Goal: Check status: Check status

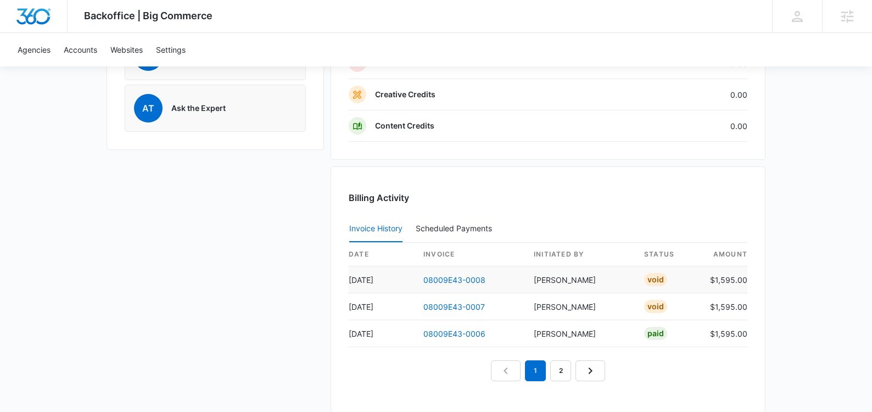
scroll to position [950, 0]
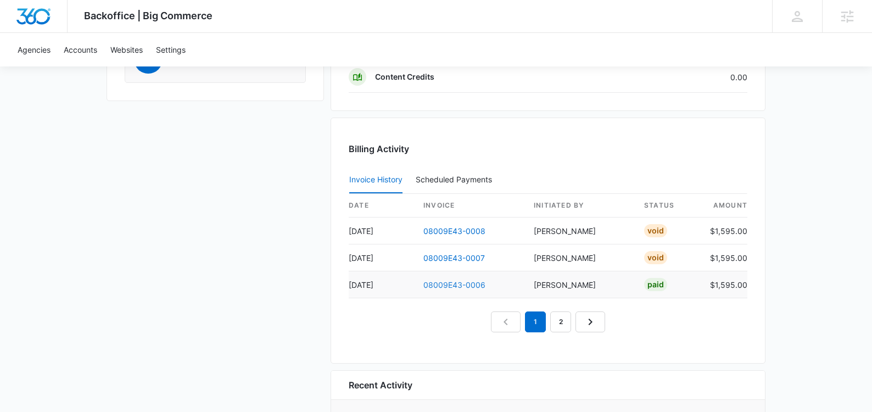
click at [478, 287] on link "08009E43-0006" at bounding box center [455, 284] width 62 height 9
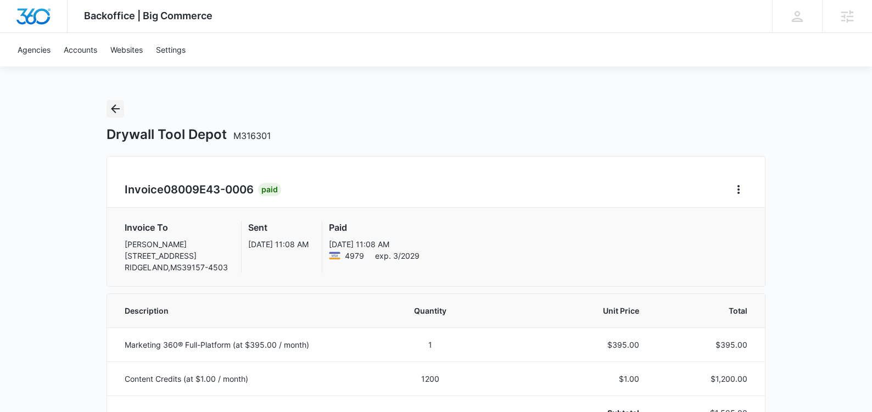
scroll to position [2, 0]
click at [109, 105] on icon "Back" at bounding box center [115, 108] width 13 height 13
